Goal: Task Accomplishment & Management: Use online tool/utility

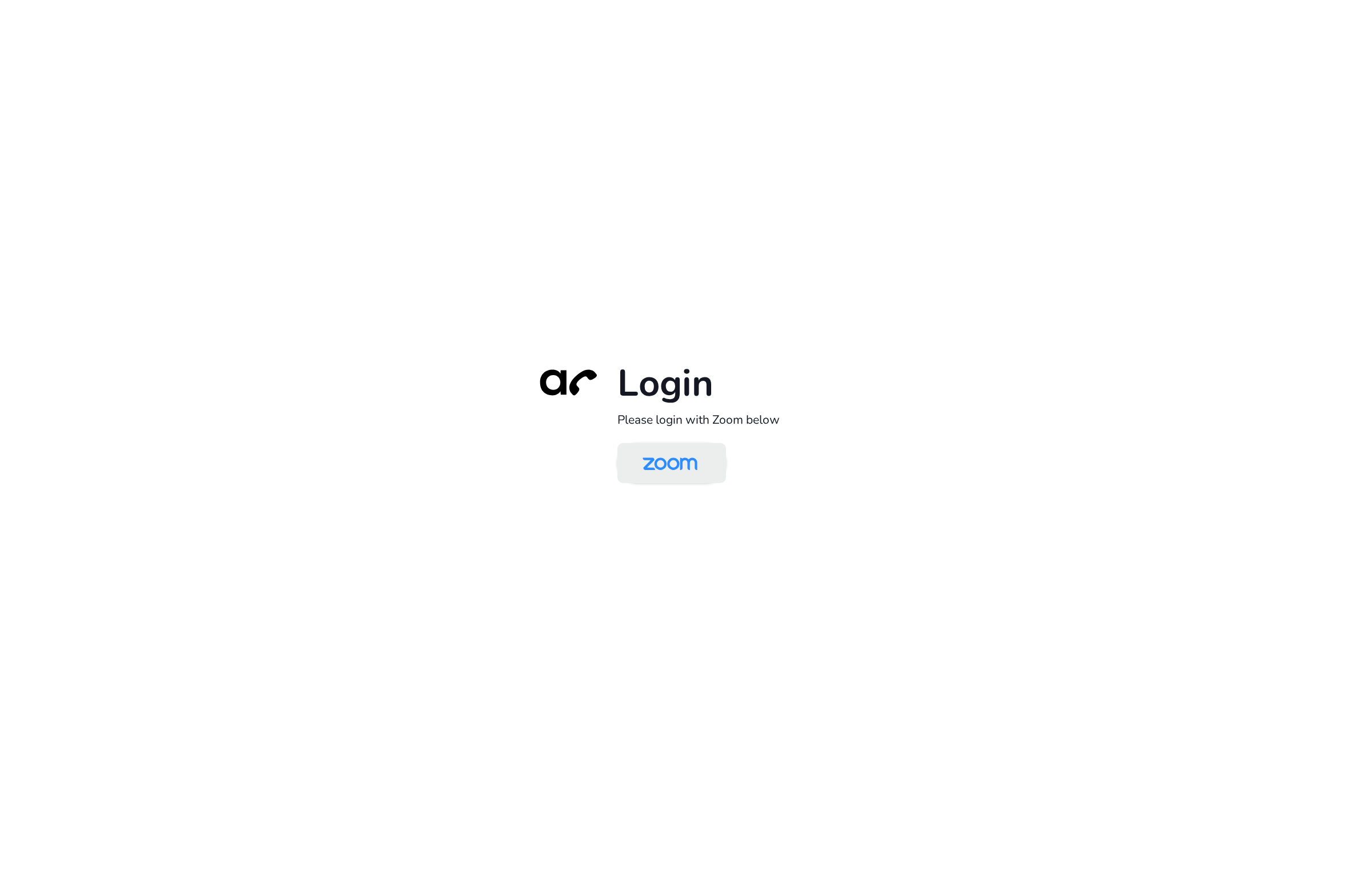
drag, startPoint x: 647, startPoint y: 479, endPoint x: 646, endPoint y: 471, distance: 8.1
click at [646, 477] on img at bounding box center [669, 464] width 79 height 37
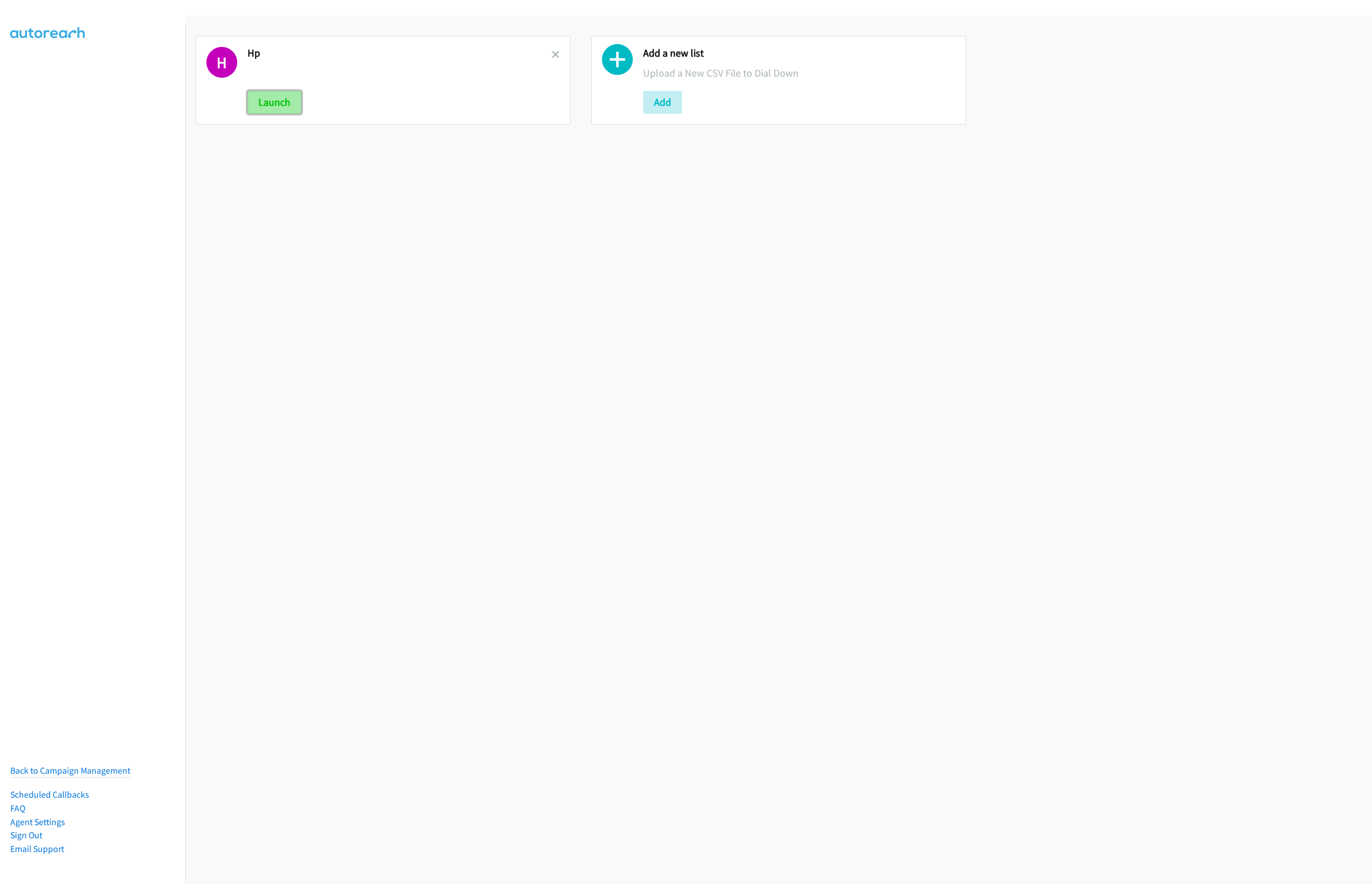
click at [274, 108] on button "Launch" at bounding box center [274, 102] width 54 height 23
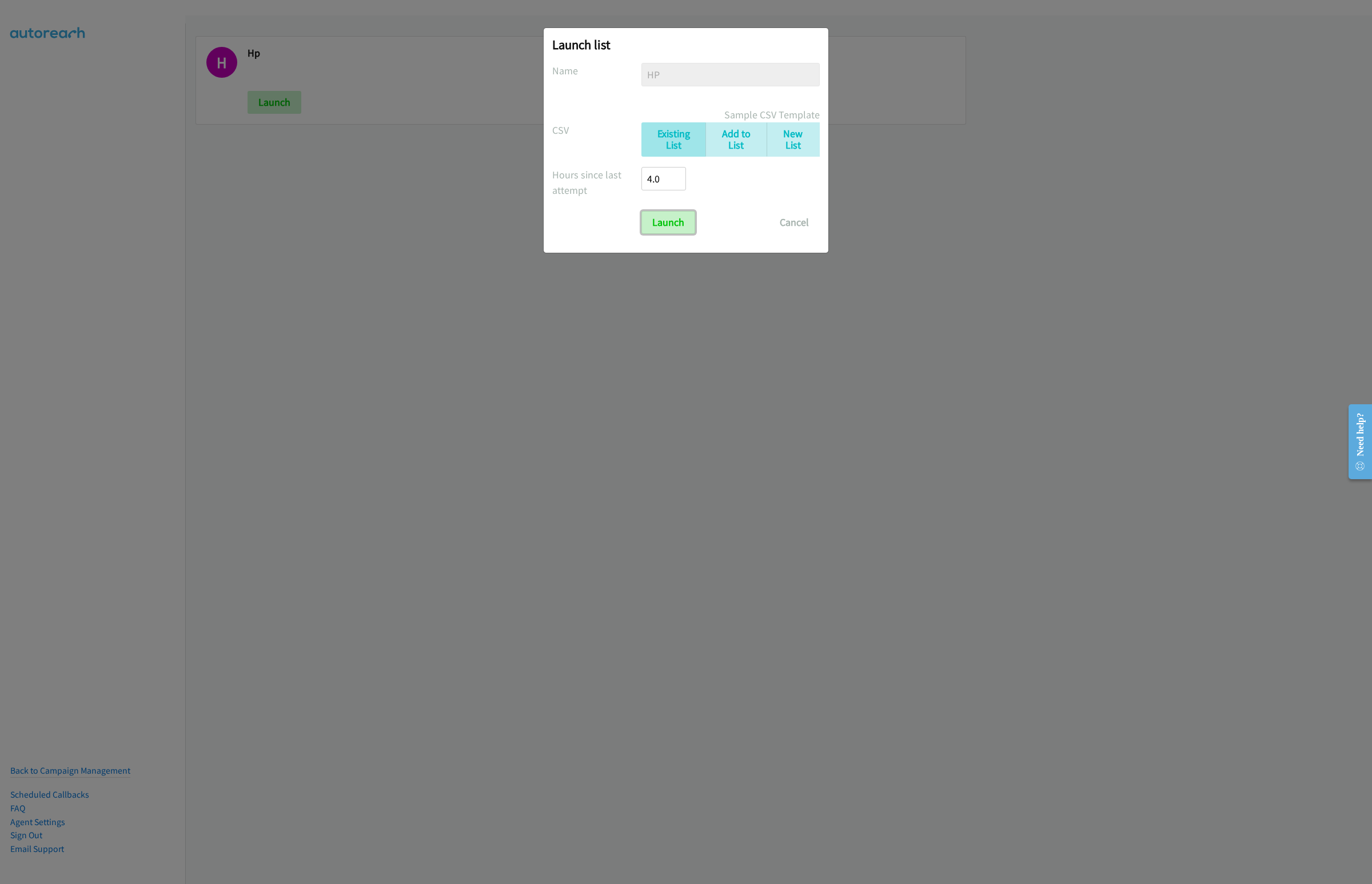
click at [686, 227] on input "Launch" at bounding box center [668, 223] width 54 height 23
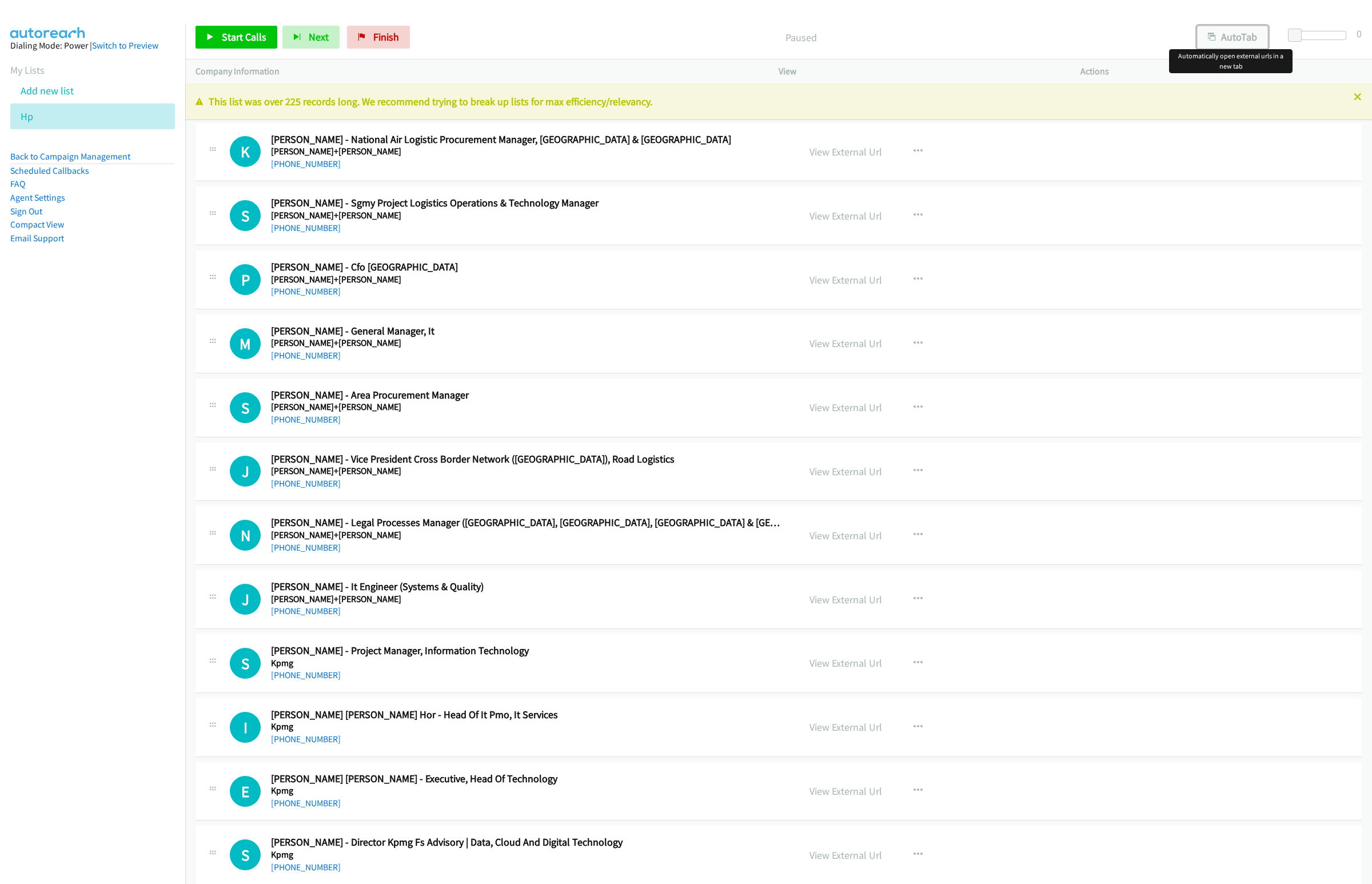
drag, startPoint x: 1208, startPoint y: 40, endPoint x: 1091, endPoint y: 54, distance: 117.8
click at [1208, 40] on icon "button" at bounding box center [1212, 38] width 8 height 8
click at [239, 35] on span "Start Calls" at bounding box center [244, 36] width 45 height 13
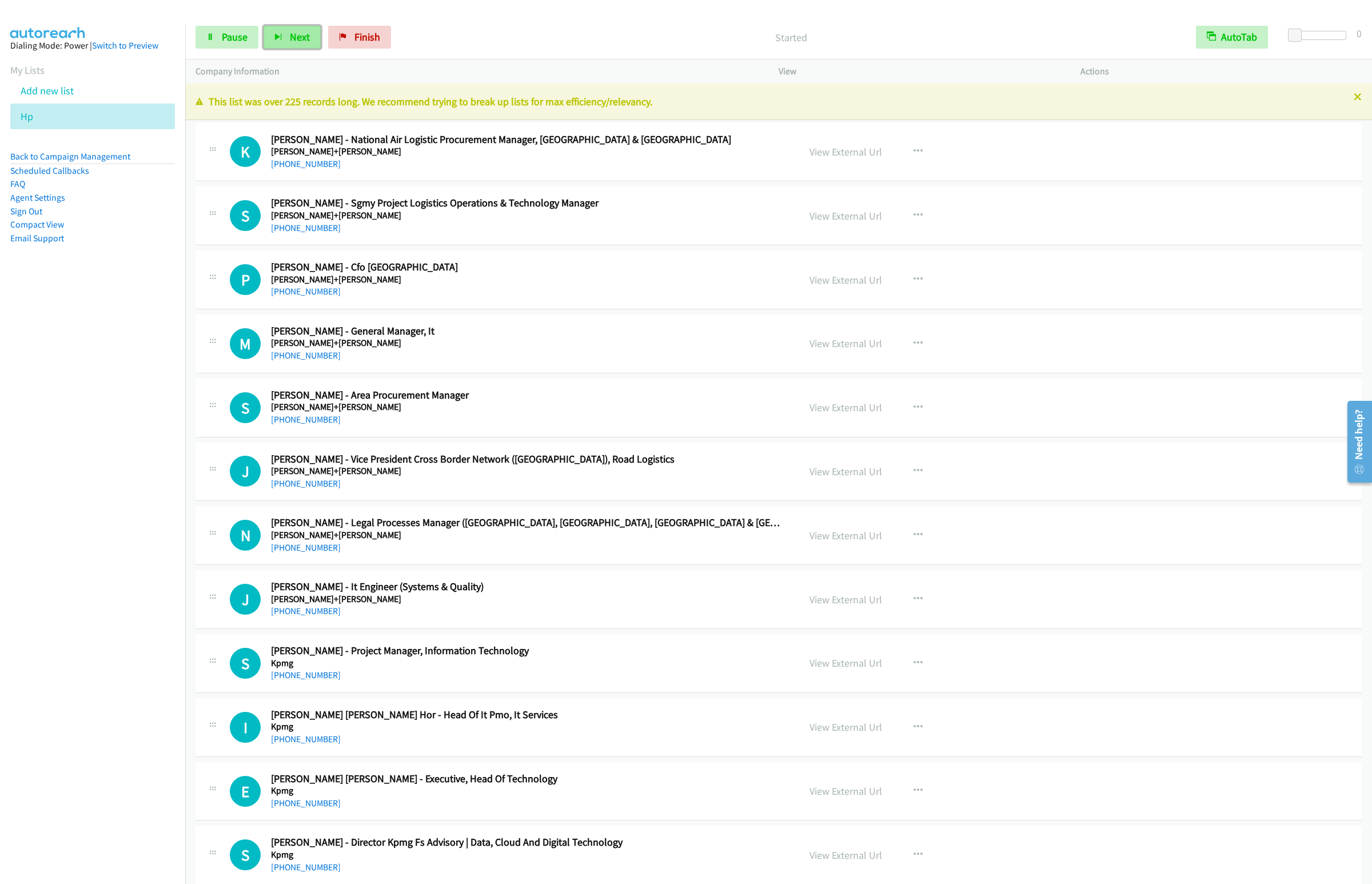
click at [293, 38] on span "Next" at bounding box center [299, 36] width 20 height 13
click at [263, 26] on button "Next" at bounding box center [292, 38] width 57 height 23
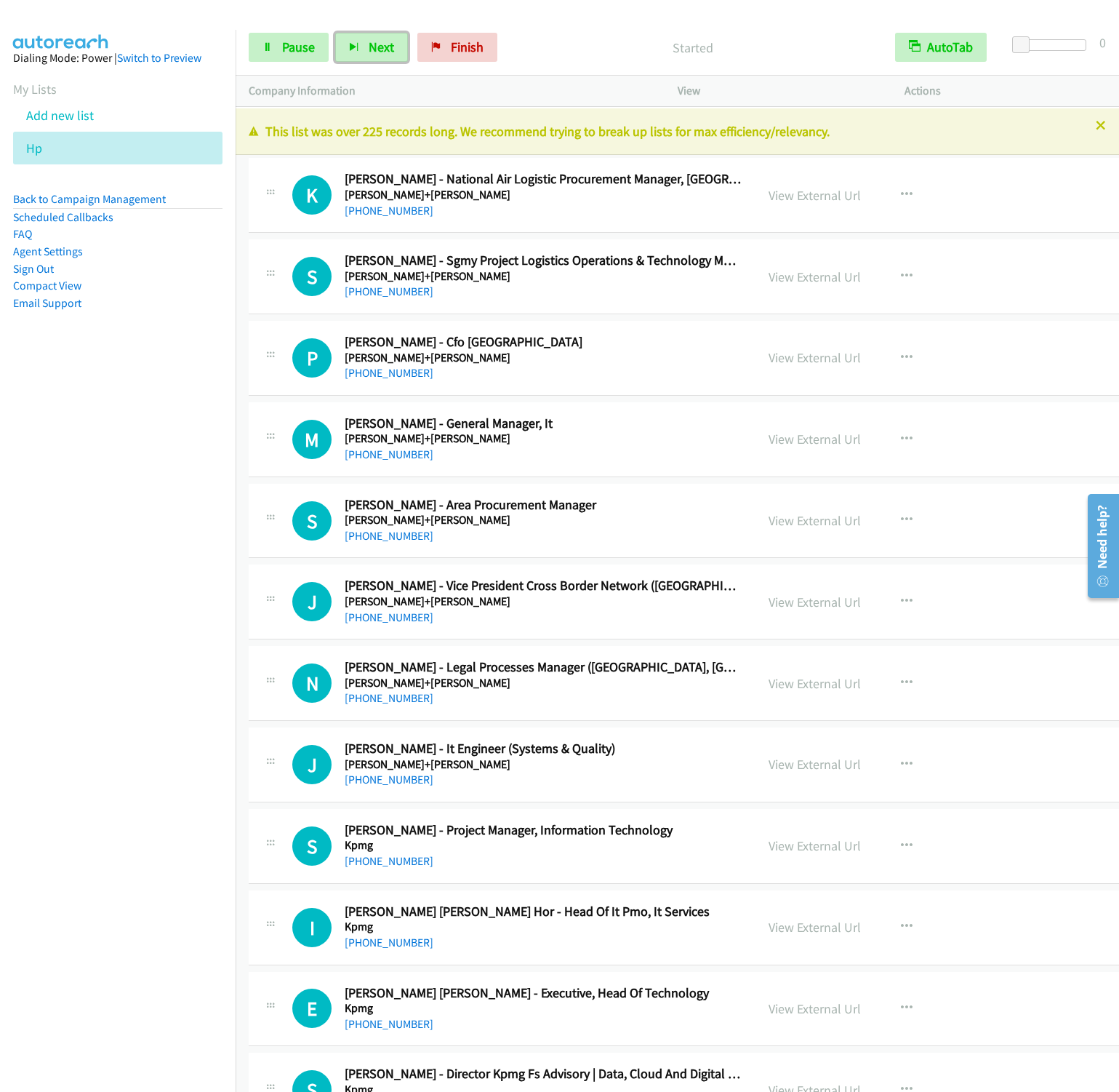
click at [335, 33] on button "Next" at bounding box center [371, 48] width 72 height 29
